Goal: Complete application form

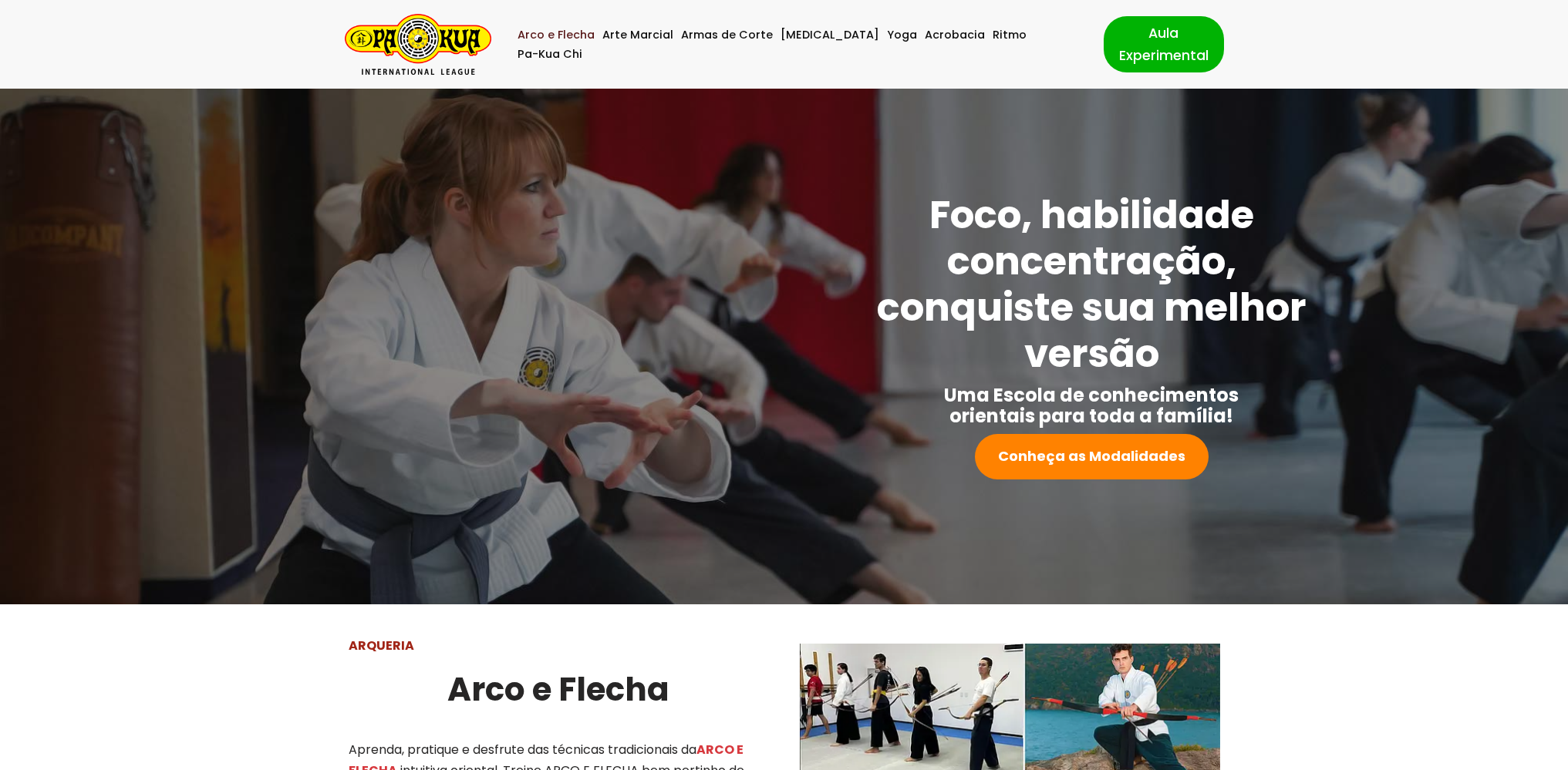
click at [578, 44] on link "Arco e Flecha" at bounding box center [555, 35] width 77 height 19
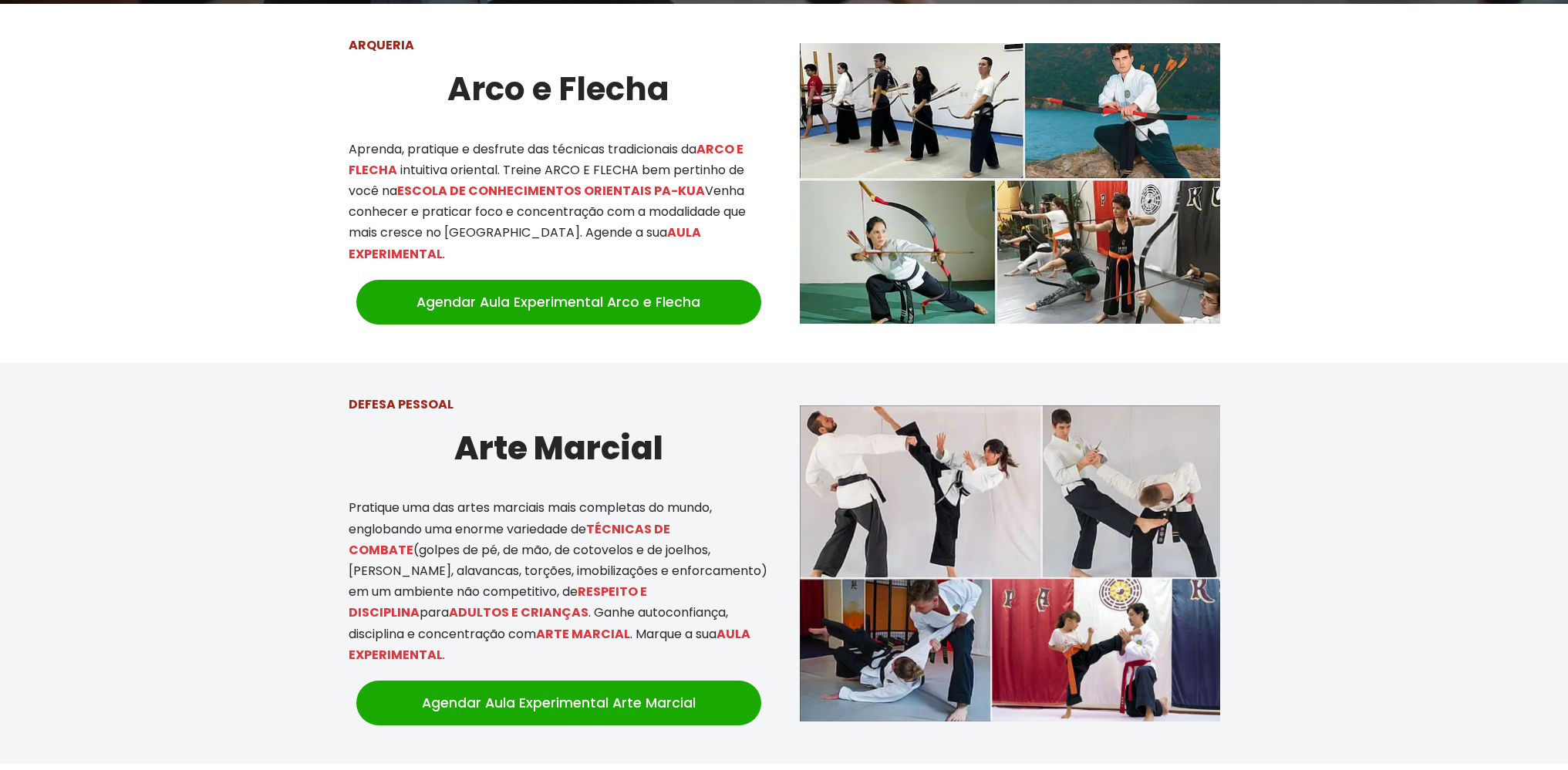
scroll to position [605, 0]
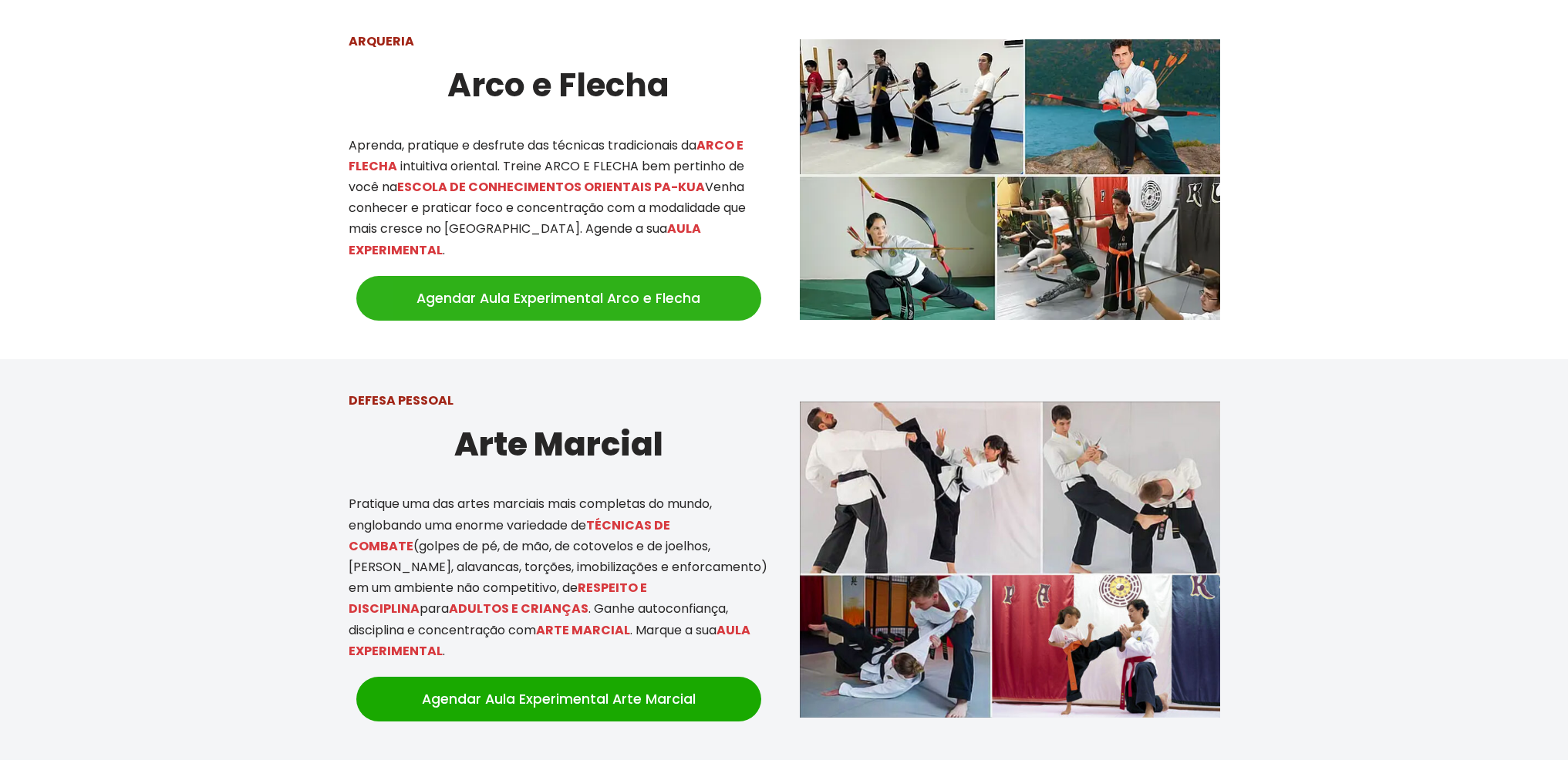
click at [566, 279] on link "Agendar Aula Experimental Arco e Flecha" at bounding box center [559, 298] width 405 height 44
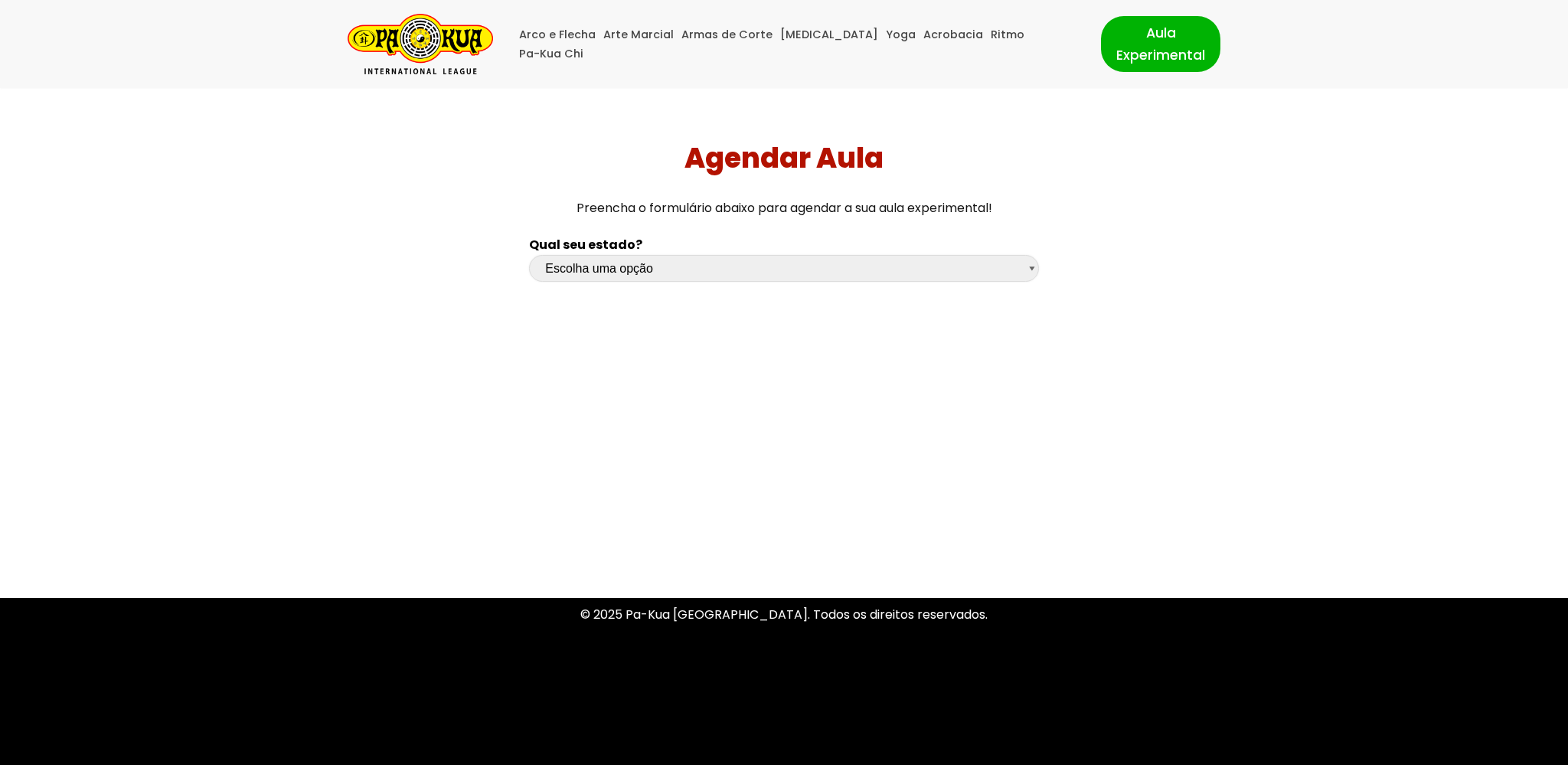
select select "df"
click at [529, 255] on select "Escolha uma opção Rio Grande do Sul Santa Catarina Paraná São Paulo Rio de Jane…" at bounding box center [784, 268] width 509 height 27
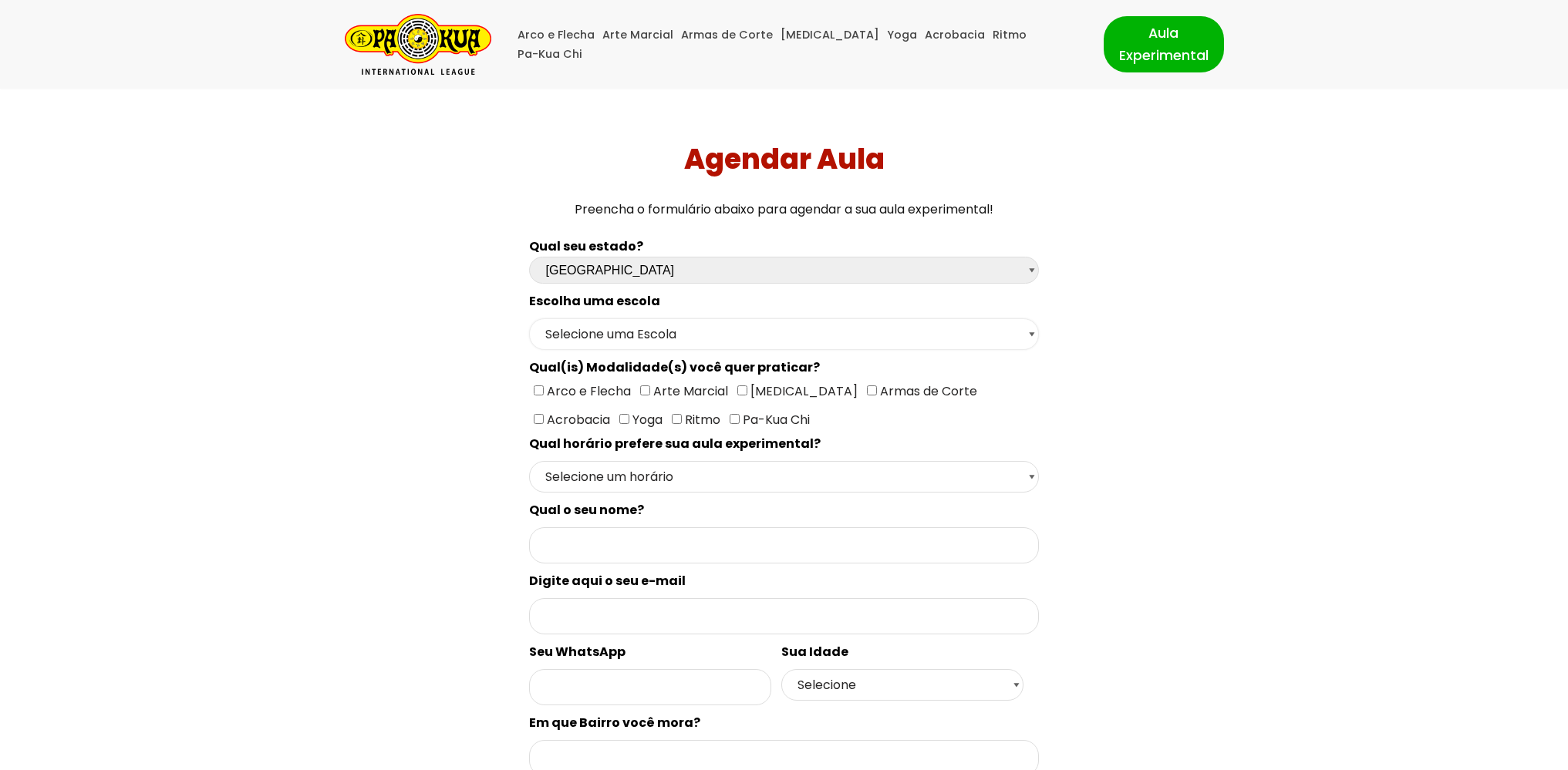
select select "Brasília - Escola Brasília"
click at [529, 318] on select "Selecione uma Escola Brasília - Escola Brasília" at bounding box center [784, 334] width 509 height 31
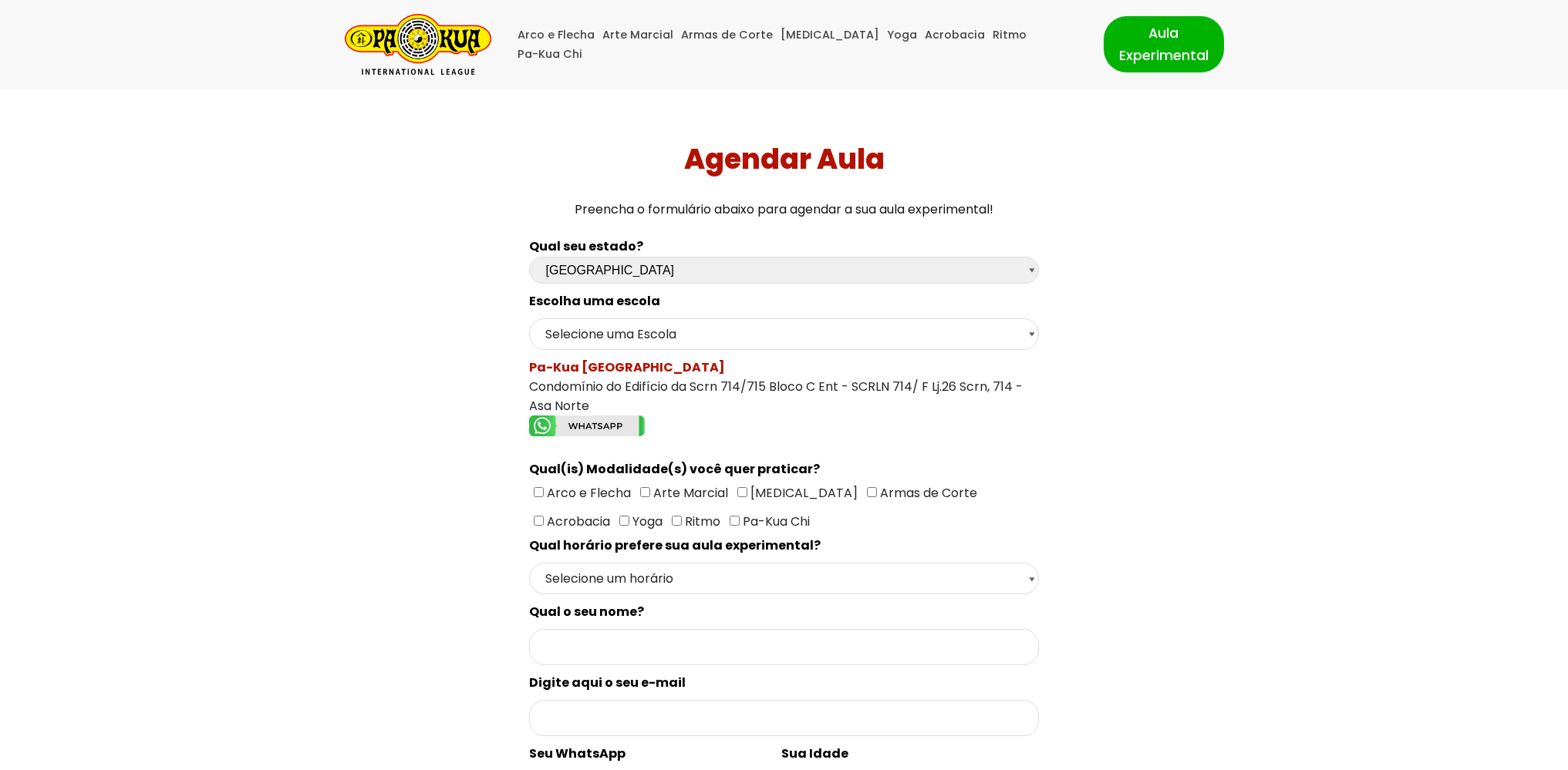
click at [462, 384] on div "Qual seu estado? Escolha uma opção Rio Grande do Sul Santa Catarina Paraná São …" at bounding box center [784, 650] width 1098 height 844
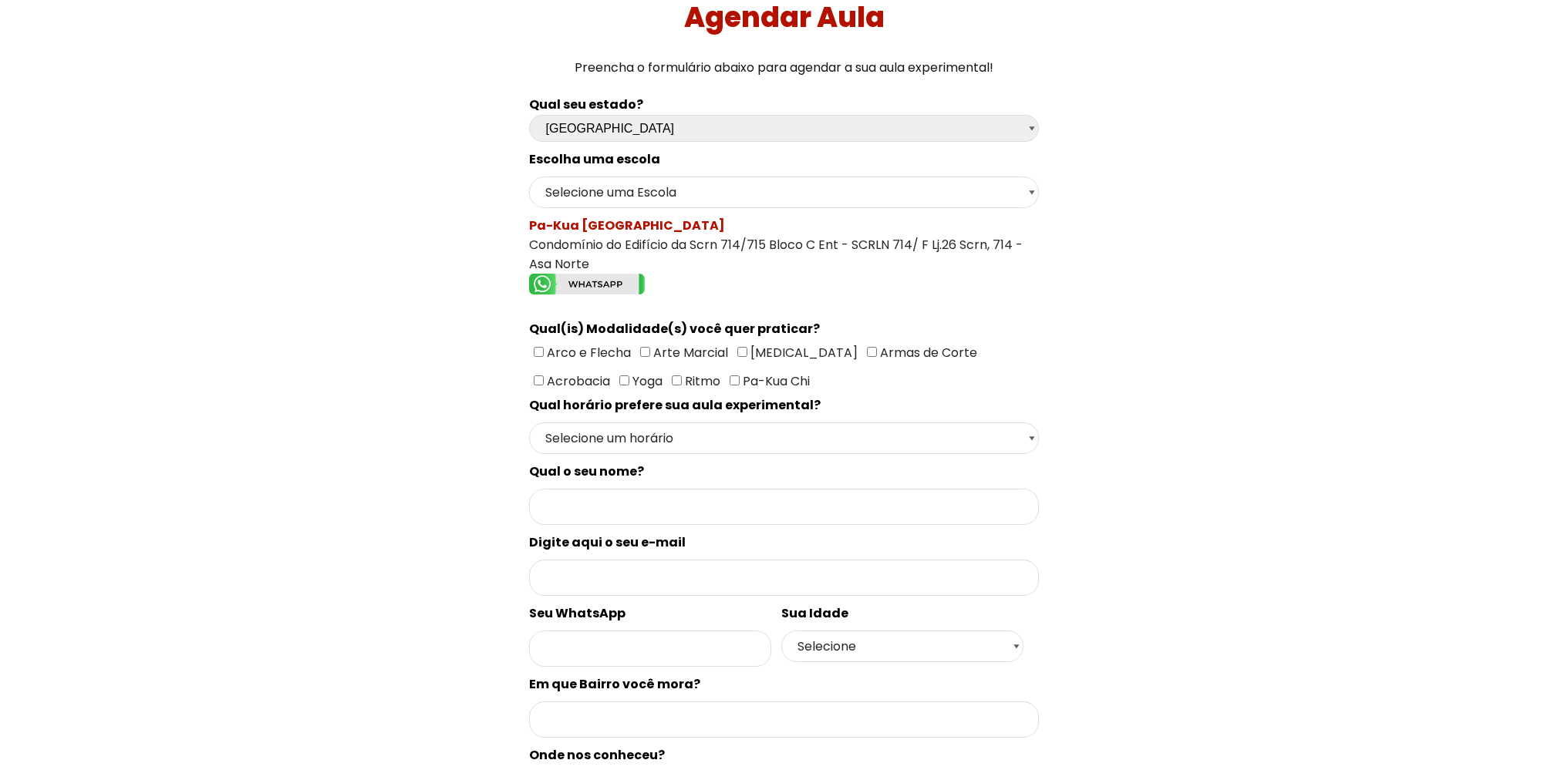
scroll to position [174, 0]
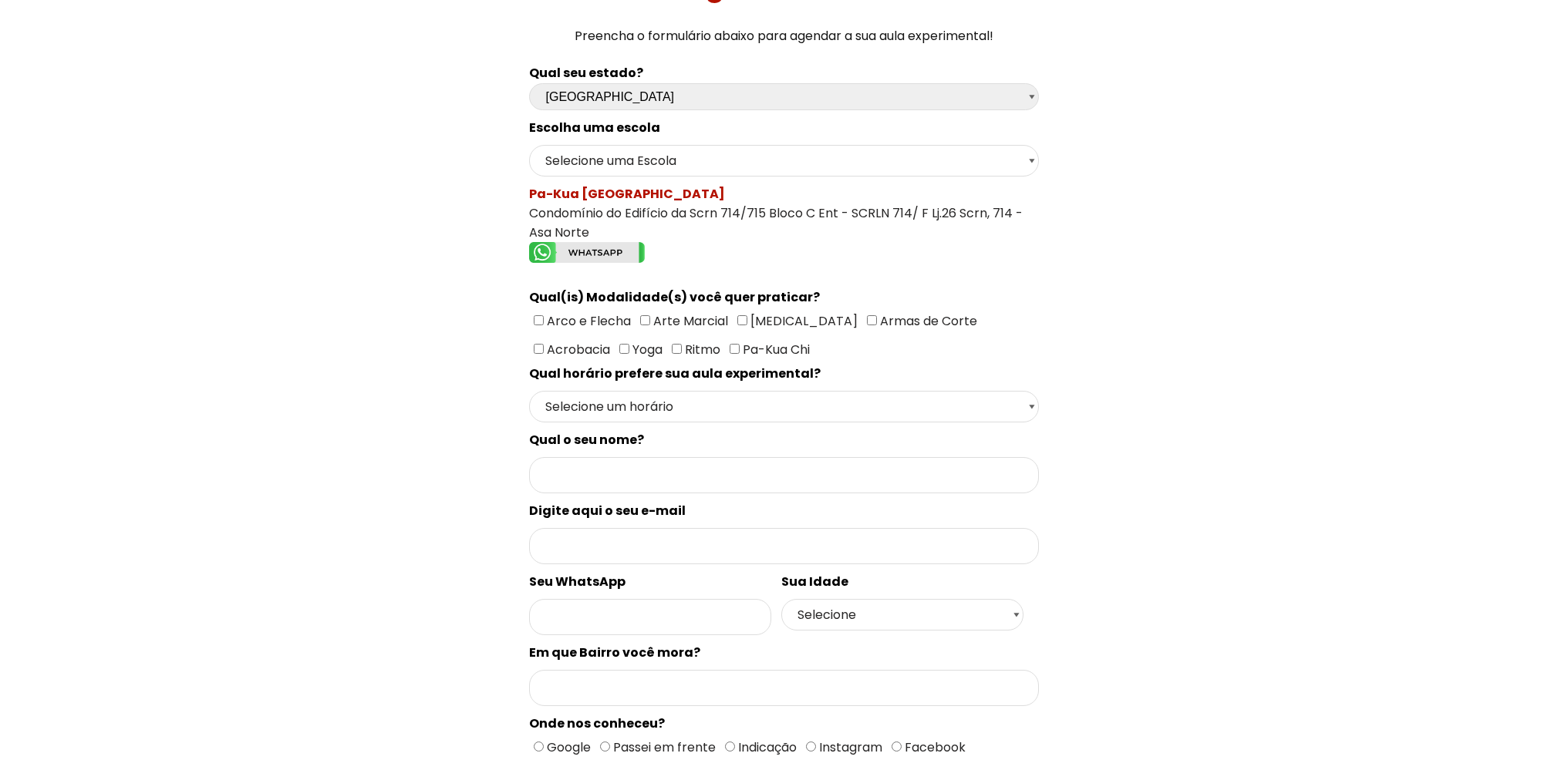
click at [605, 323] on span "Arco e Flecha" at bounding box center [587, 321] width 87 height 17
click at [543, 323] on input"] "Arco e Flecha" at bounding box center [539, 321] width 10 height 10
checkbox input"] "true"
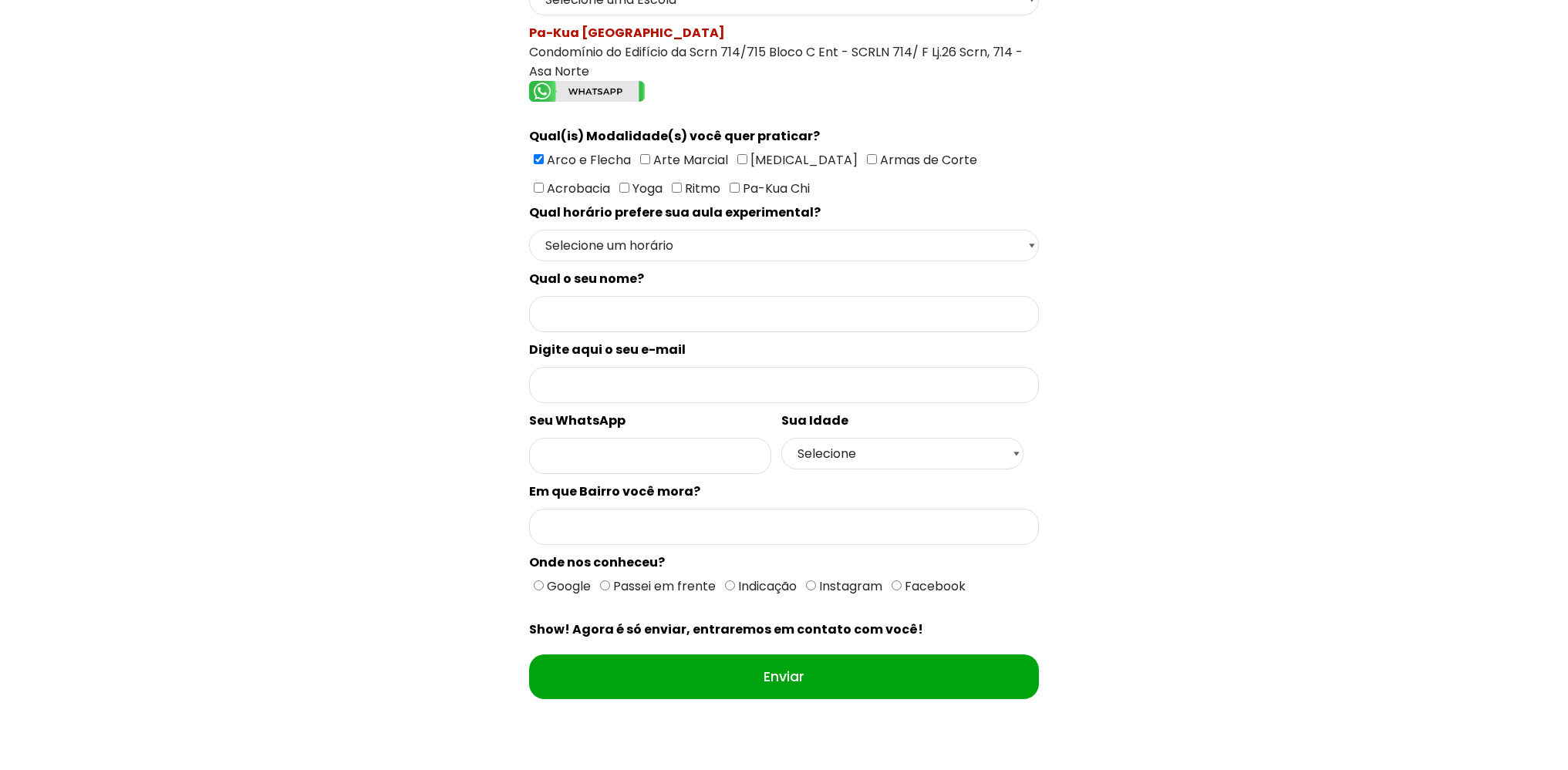
scroll to position [335, 0]
click at [810, 251] on select "Selecione um horário Manhã Tarde Noite" at bounding box center [784, 245] width 509 height 31
select select "Manhã"
click at [529, 229] on select "Selecione um horário Manhã Tarde Noite" at bounding box center [784, 245] width 509 height 31
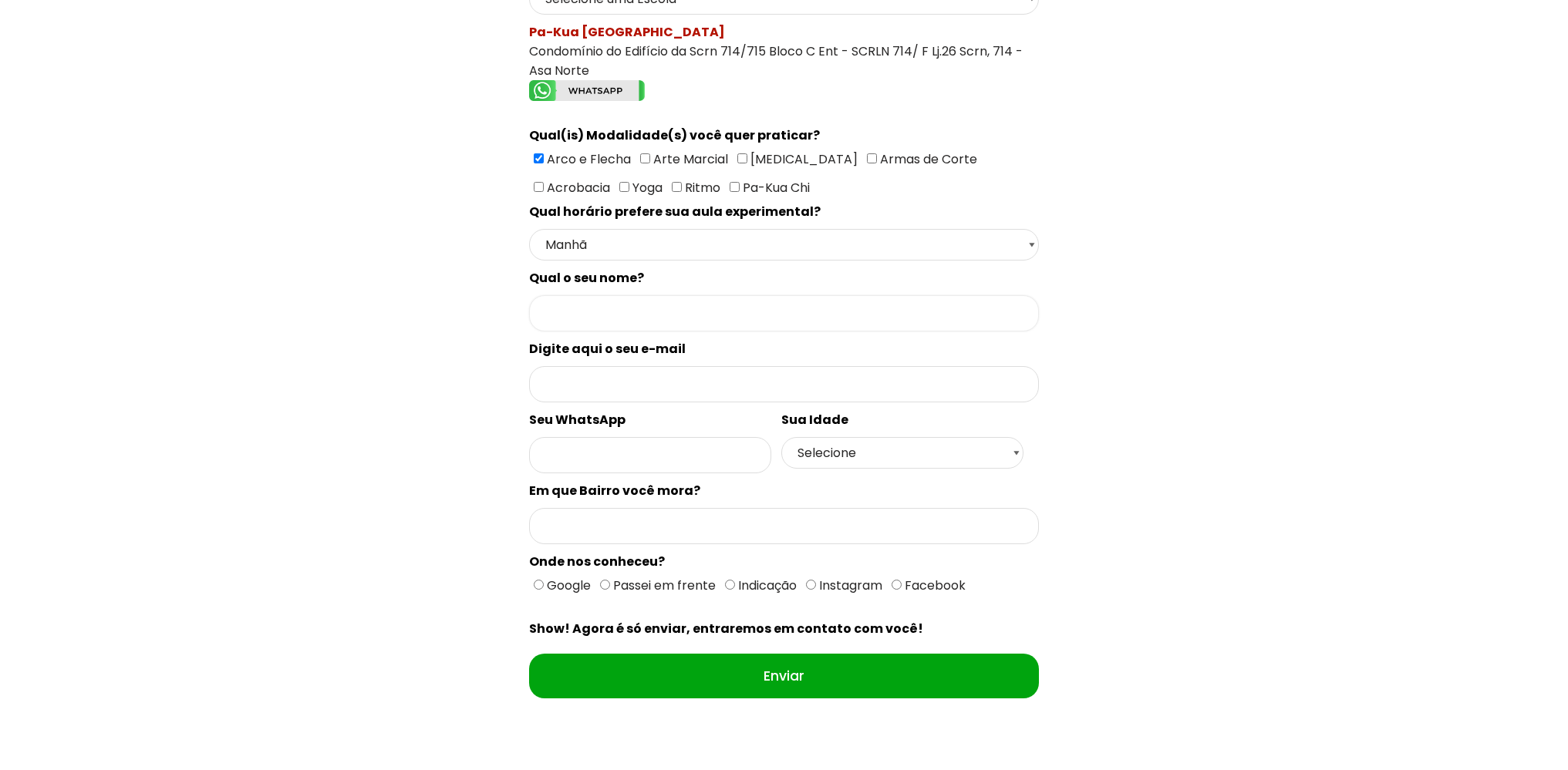
click at [886, 315] on input "Formulário de contacto" at bounding box center [784, 314] width 509 height 37
type input "Disrael Camargo Neves da Cunha"
type input "disrael.camargo@gmail.com"
type input "61983680823"
type input "Asa Norte"
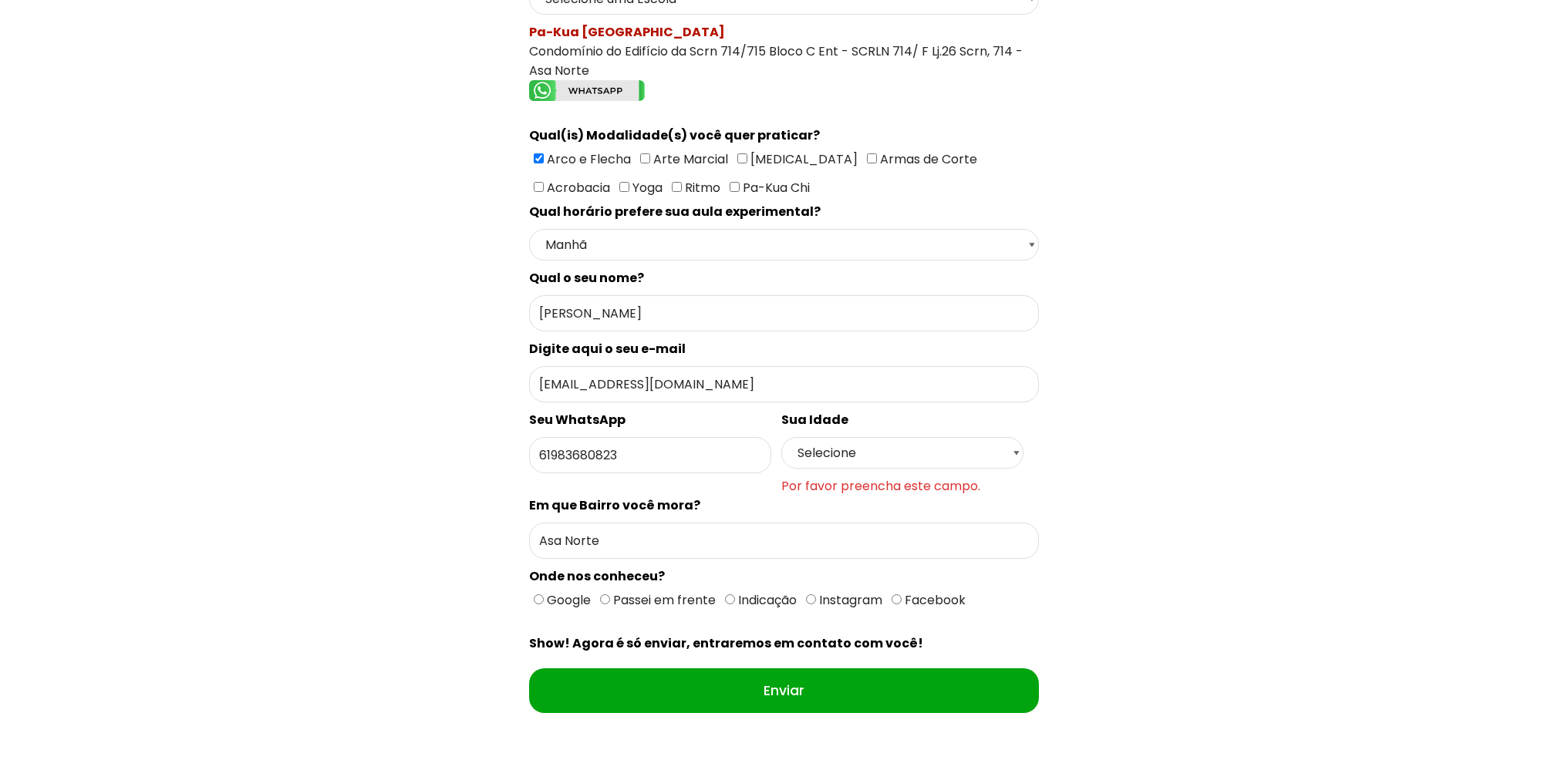
click at [1177, 401] on div "Qual seu estado? Escolha uma opção Rio Grande do Sul Santa Catarina Paraná São …" at bounding box center [784, 323] width 1098 height 860
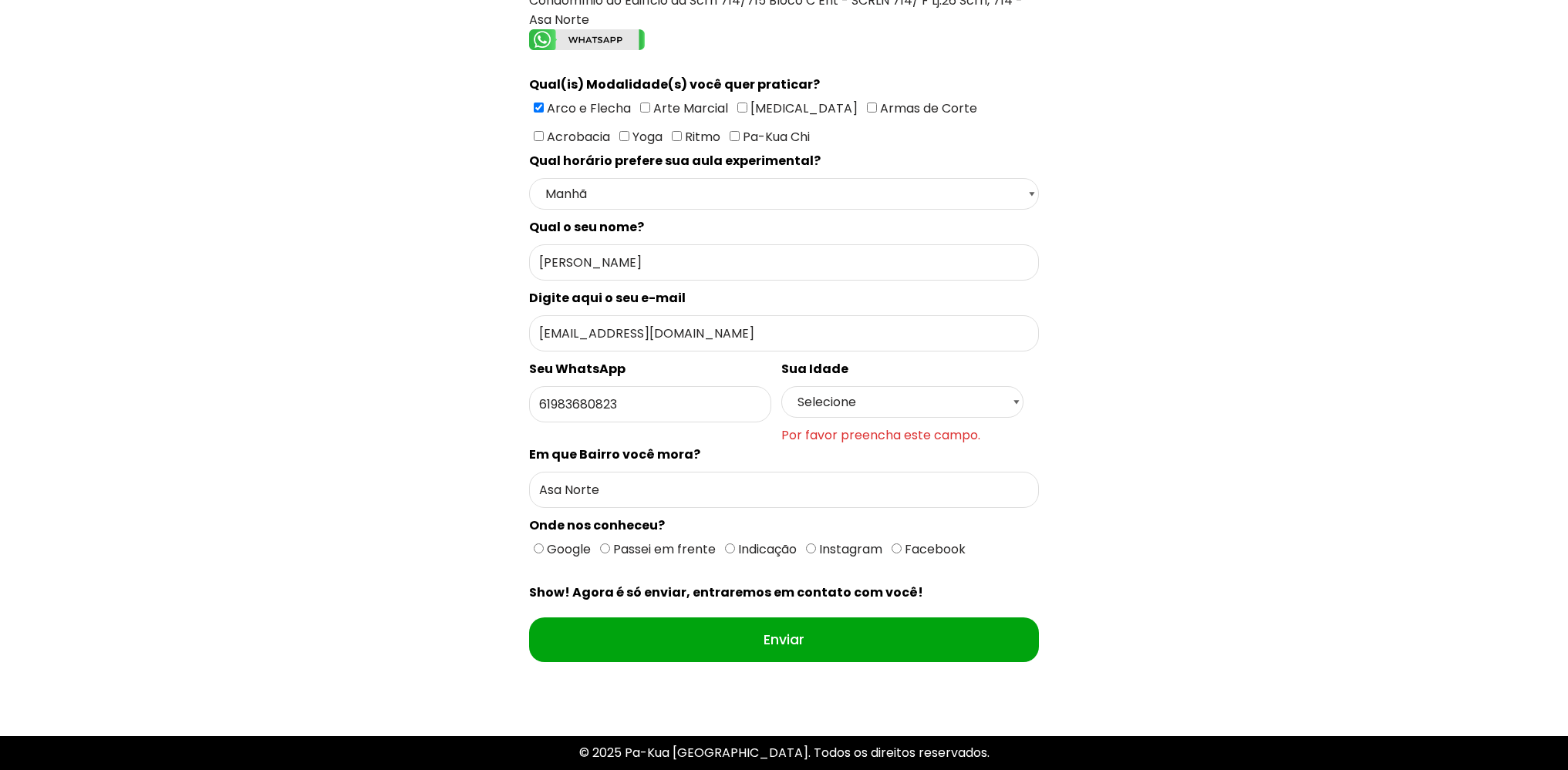
scroll to position [359, 0]
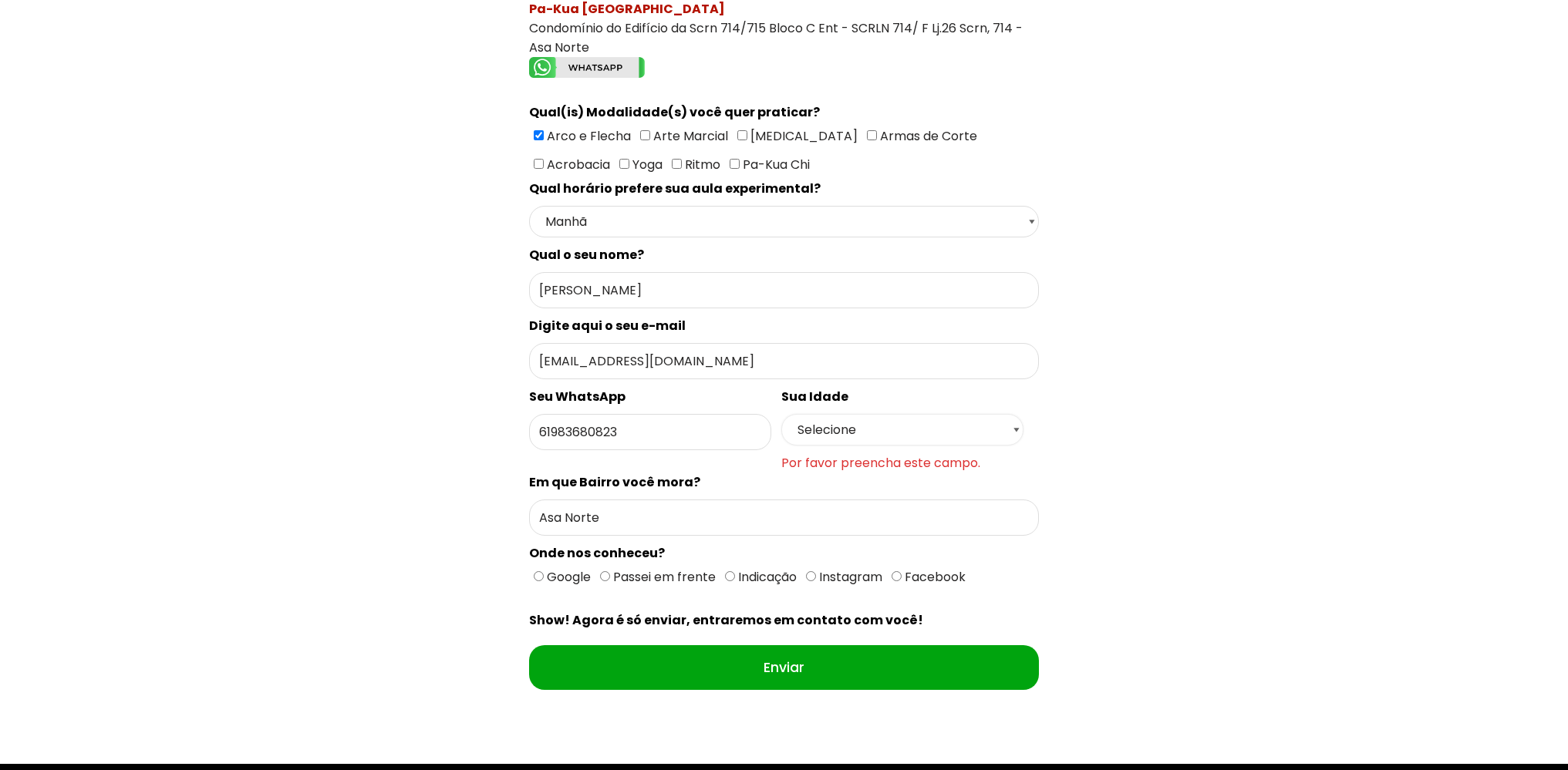
select select "38"
click at [781, 414] on select "Selecione 18 19 20 21 22 23 24 25 26 27 28 29 30 31 32 33 34 35 36 37 38 39 40 …" at bounding box center [902, 429] width 243 height 31
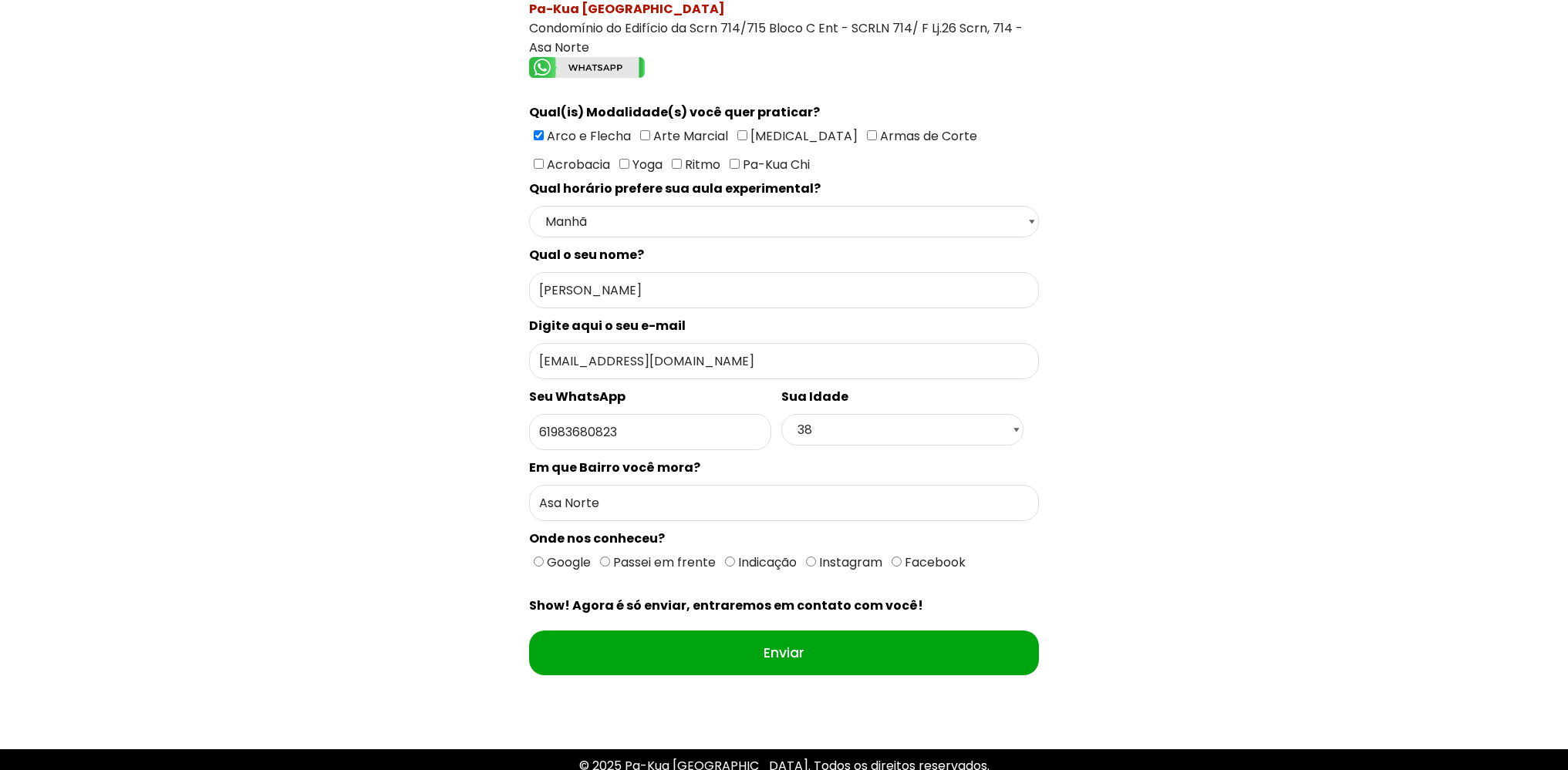
click at [1152, 448] on div "Qual seu estado? Escolha uma opção Rio Grande do Sul Santa Catarina Paraná São …" at bounding box center [784, 292] width 1098 height 846
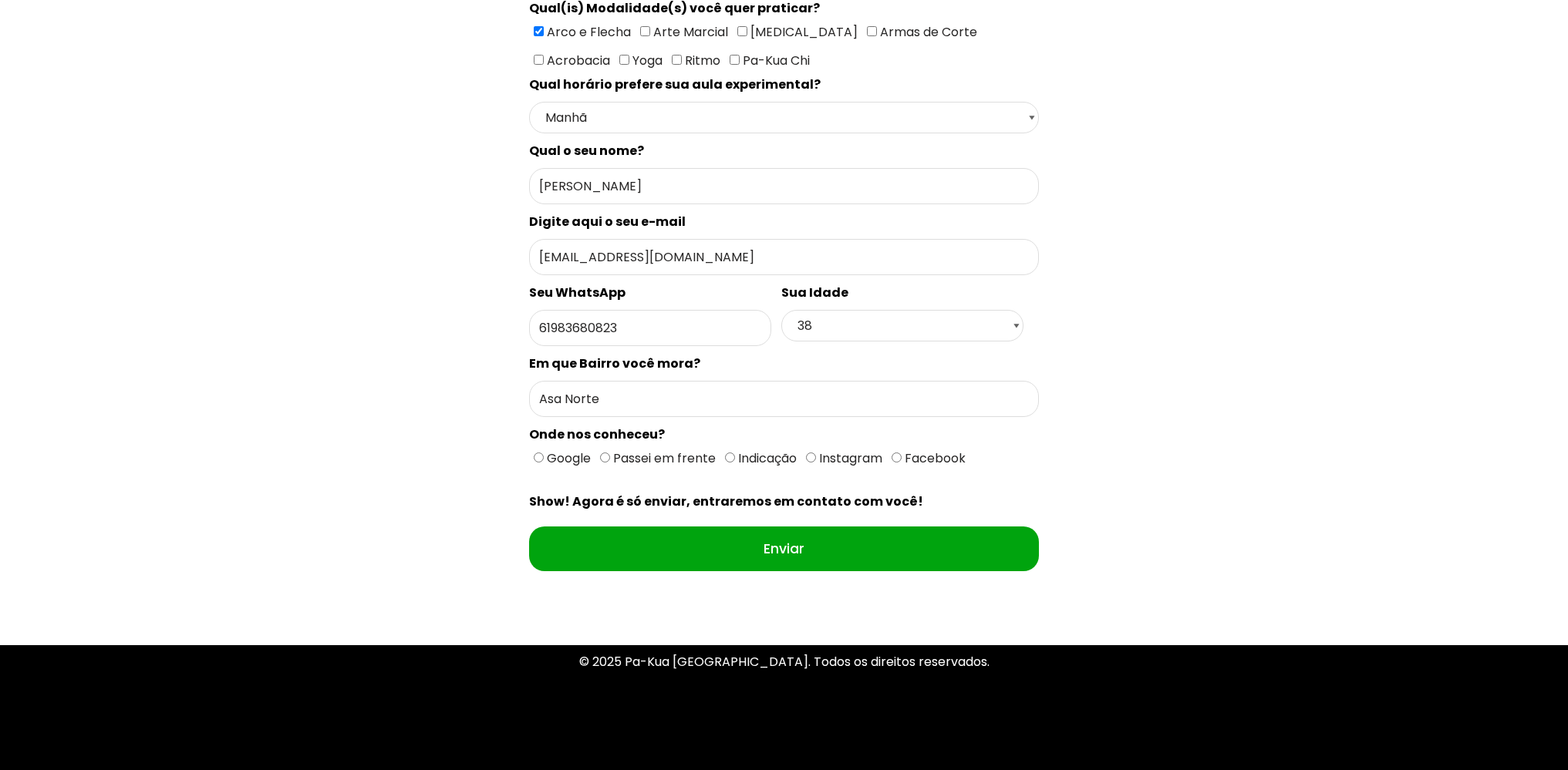
scroll to position [486, 0]
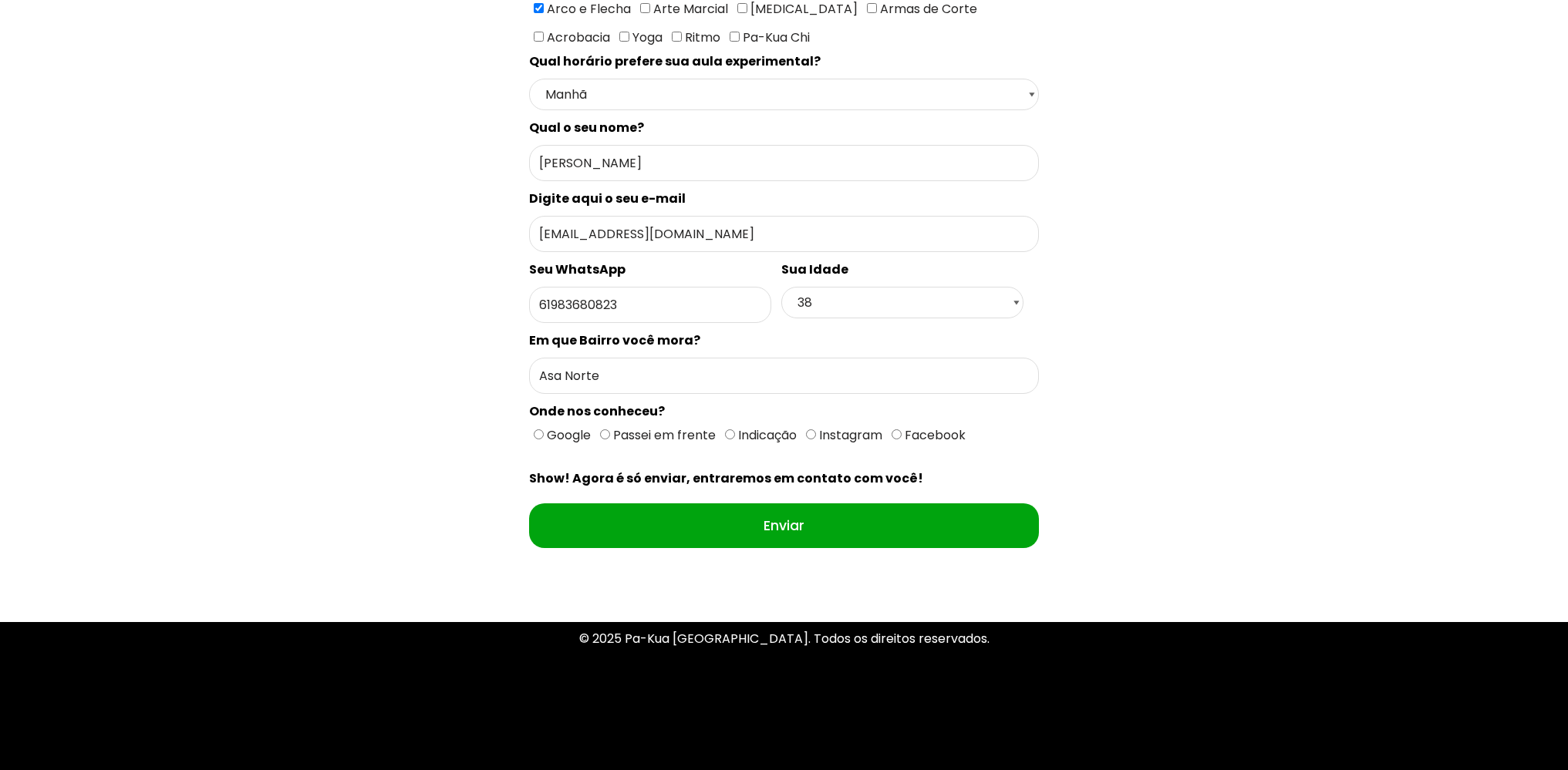
click at [571, 435] on span "Google" at bounding box center [567, 435] width 47 height 17
click at [543, 435] on input "Google" at bounding box center [539, 435] width 10 height 10
radio input "true"
click at [922, 437] on span "Facebook" at bounding box center [933, 435] width 64 height 17
click at [901, 437] on input "Facebook" at bounding box center [897, 435] width 10 height 10
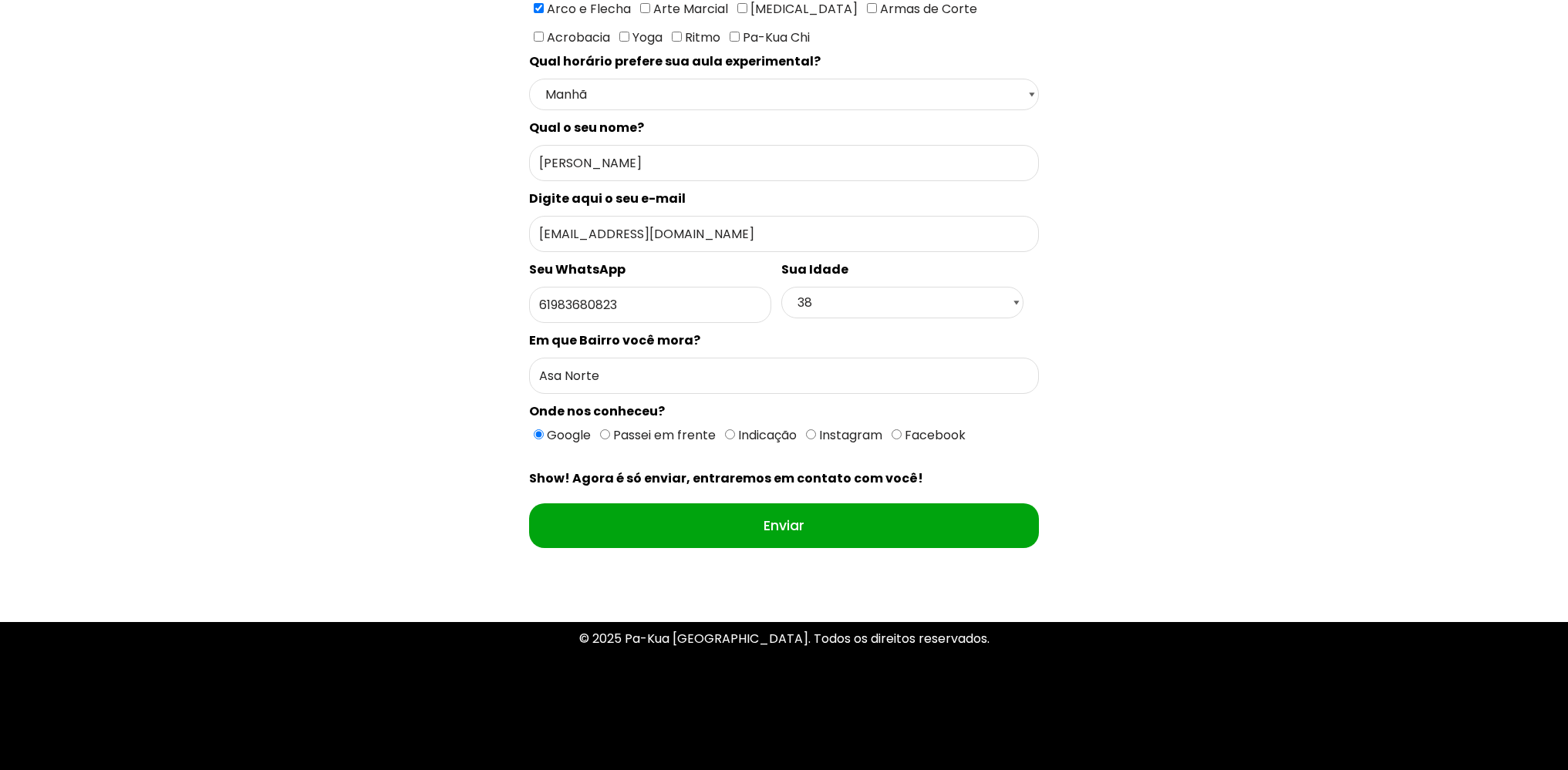
radio input "true"
click at [870, 435] on span "Instagram" at bounding box center [849, 435] width 66 height 17
click at [816, 435] on input "Instagram" at bounding box center [811, 435] width 10 height 10
radio input "true"
click at [918, 435] on span "Facebook" at bounding box center [933, 435] width 64 height 17
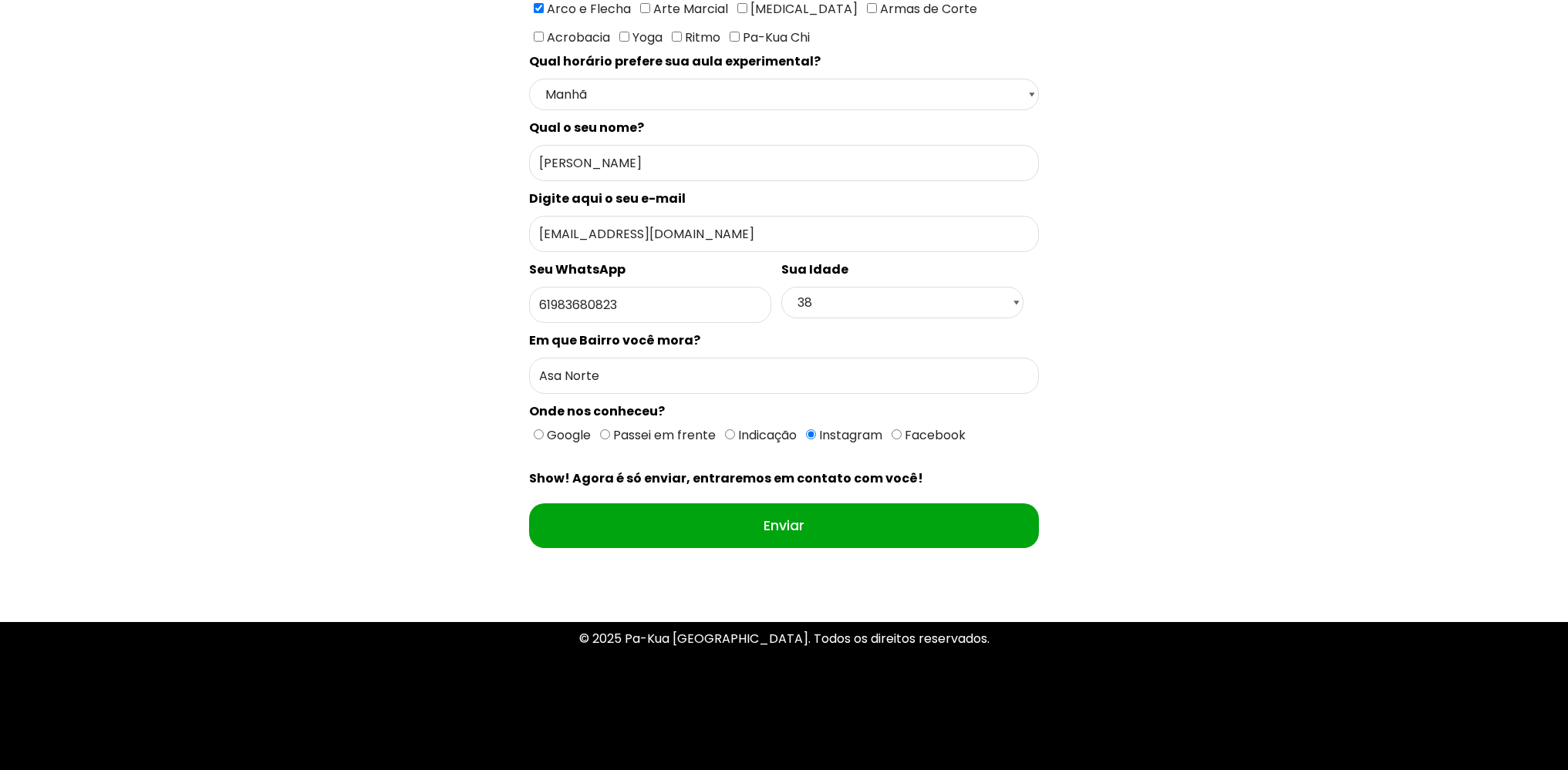
click at [901, 435] on input "Facebook" at bounding box center [897, 435] width 10 height 10
radio input "true"
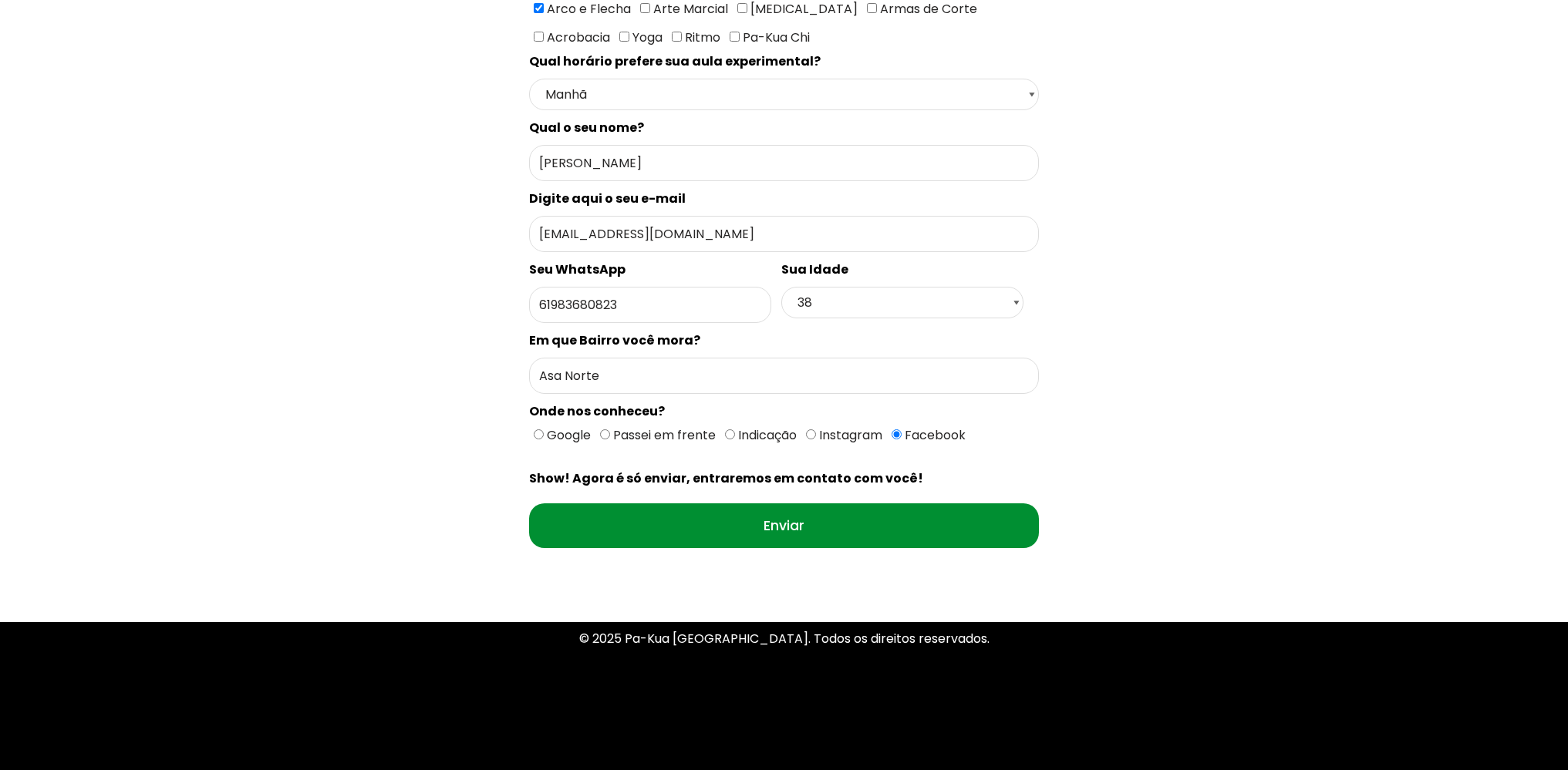
click at [860, 530] on input "Enviar" at bounding box center [784, 525] width 509 height 44
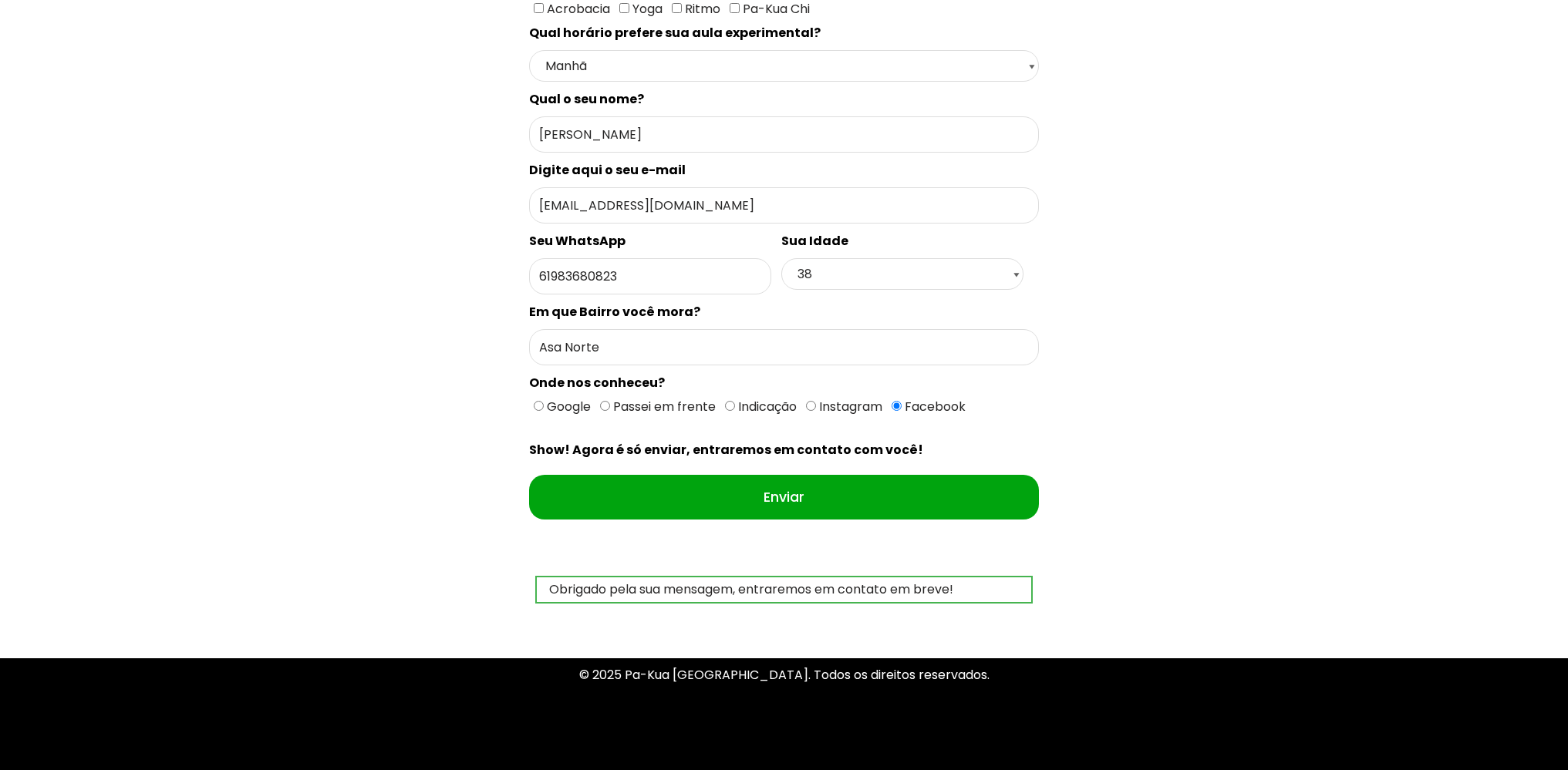
scroll to position [467, 0]
